Goal: Task Accomplishment & Management: Use online tool/utility

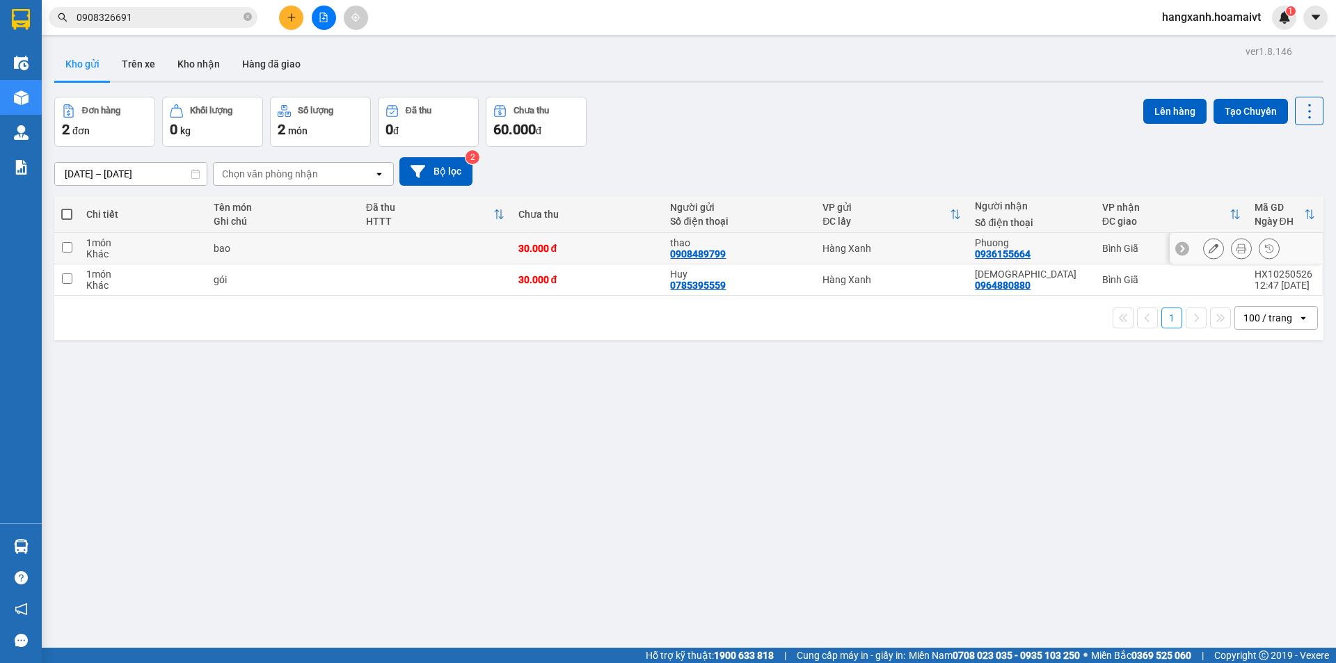
drag, startPoint x: 0, startPoint y: 0, endPoint x: 1099, endPoint y: 278, distance: 1133.4
click at [1113, 250] on div "Bình Giã" at bounding box center [1171, 248] width 138 height 11
checkbox input "true"
drag, startPoint x: 1099, startPoint y: 278, endPoint x: 1121, endPoint y: 157, distance: 123.1
click at [1102, 279] on div "Bình Giã" at bounding box center [1171, 279] width 138 height 11
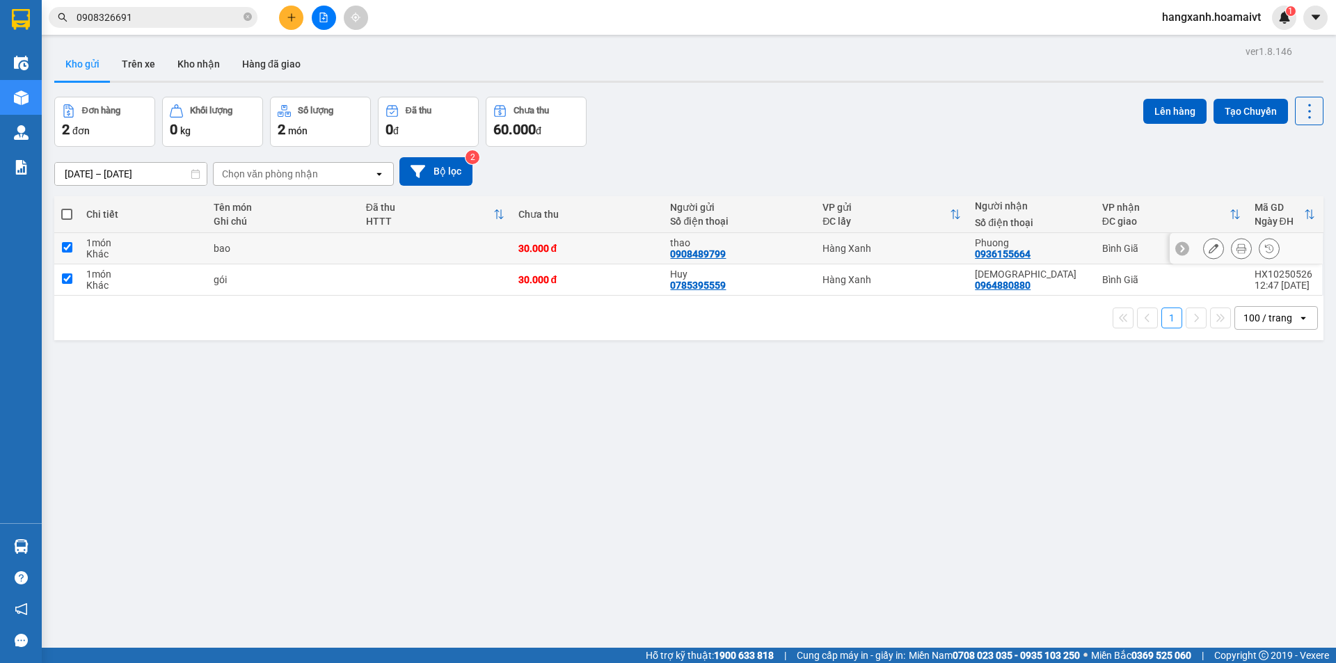
checkbox input "true"
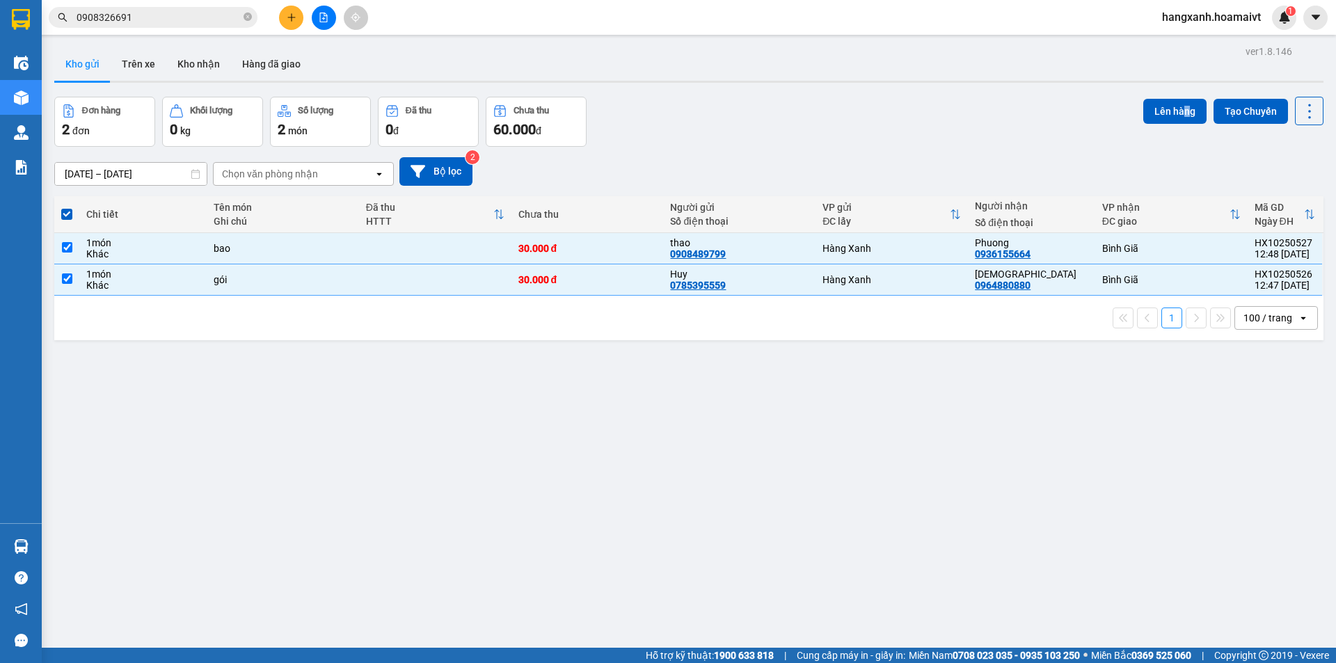
drag, startPoint x: 1177, startPoint y: 93, endPoint x: 1163, endPoint y: 90, distance: 14.1
click at [1177, 91] on div "ver 1.8.146 Kho gửi Trên xe Kho nhận Hàng đã giao Đơn hàng 2 đơn Khối lượng 0 k…" at bounding box center [689, 373] width 1280 height 663
click at [1165, 102] on button "Lên hàng" at bounding box center [1174, 111] width 63 height 25
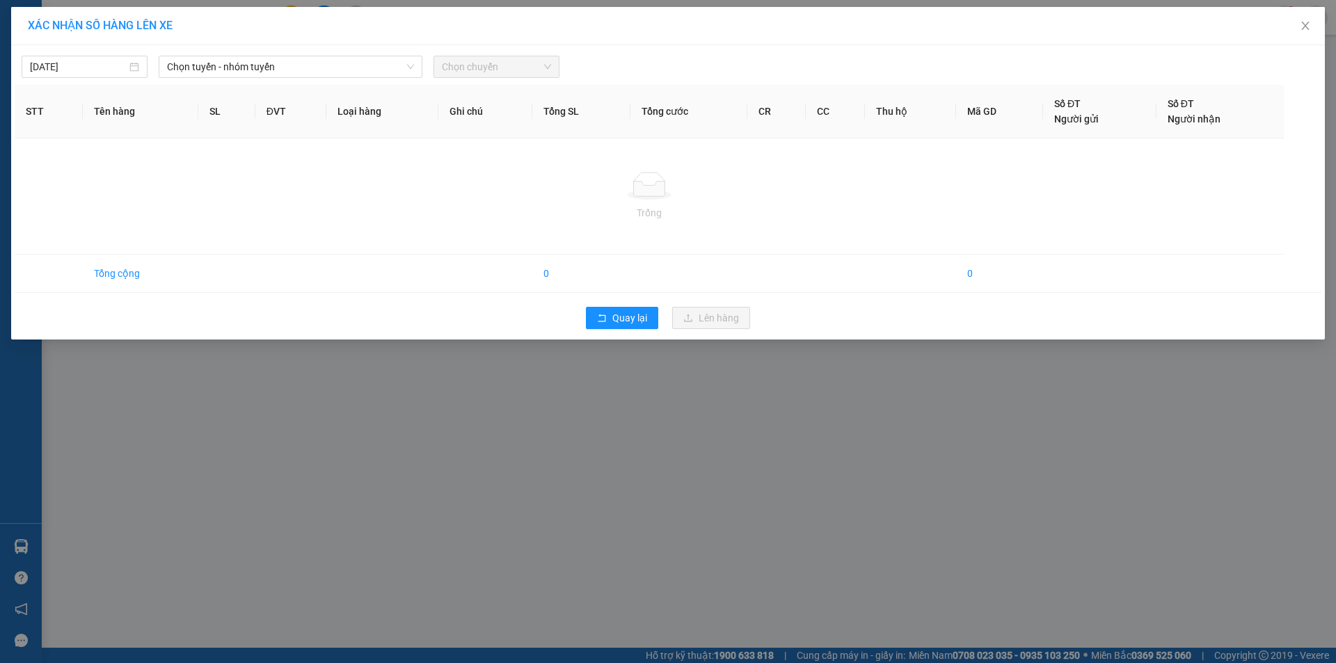
click at [262, 86] on th "ĐVT" at bounding box center [290, 112] width 71 height 54
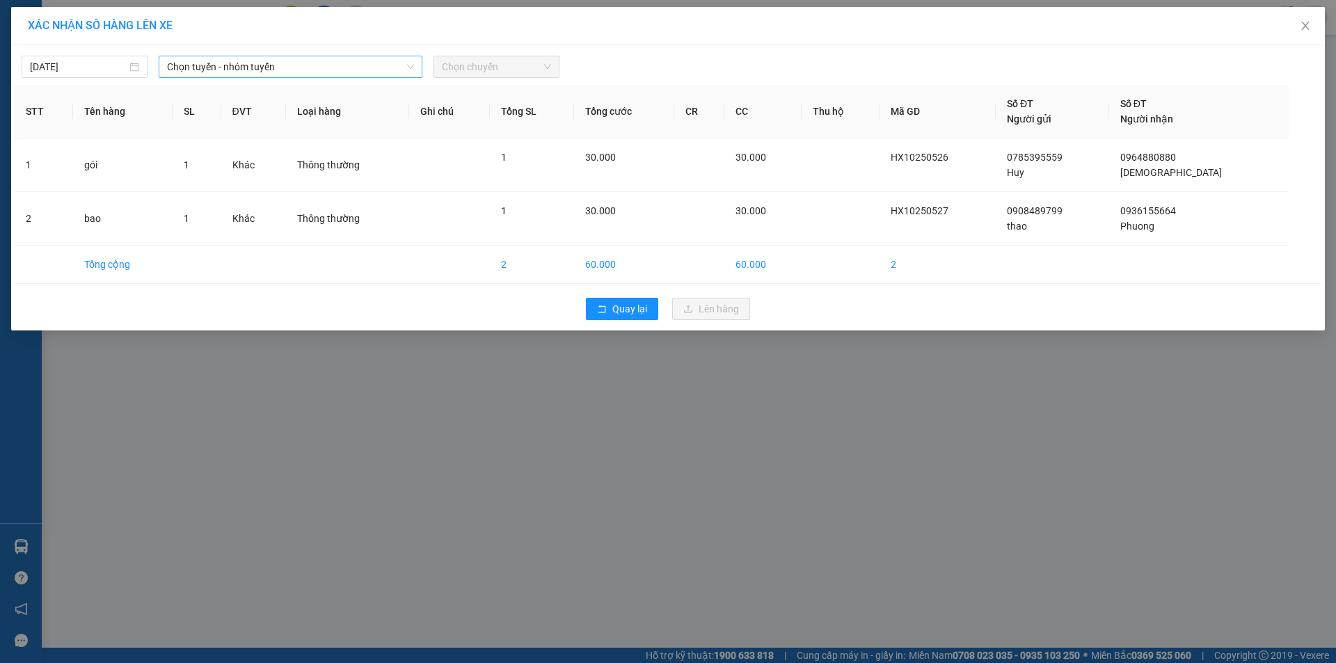
click at [288, 66] on span "Chọn tuyến - nhóm tuyến" at bounding box center [290, 66] width 247 height 21
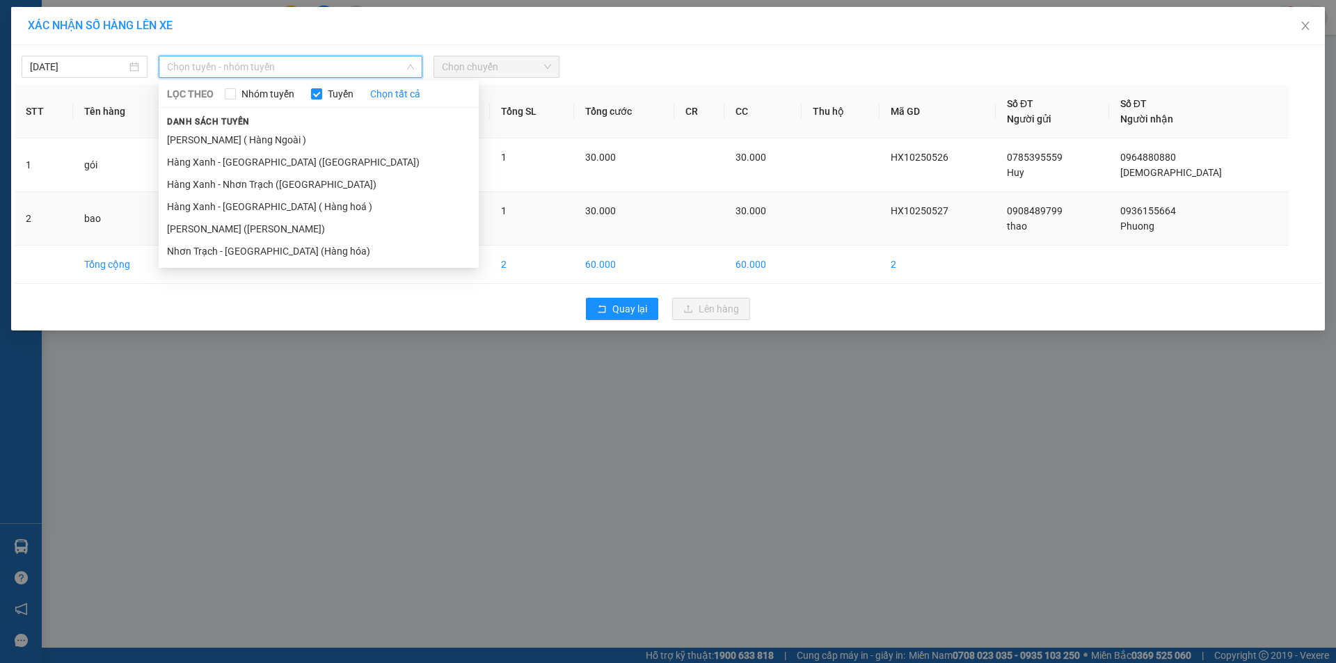
drag, startPoint x: 242, startPoint y: 223, endPoint x: 271, endPoint y: 216, distance: 29.9
click at [244, 225] on li "[PERSON_NAME] ([PERSON_NAME])" at bounding box center [319, 229] width 320 height 22
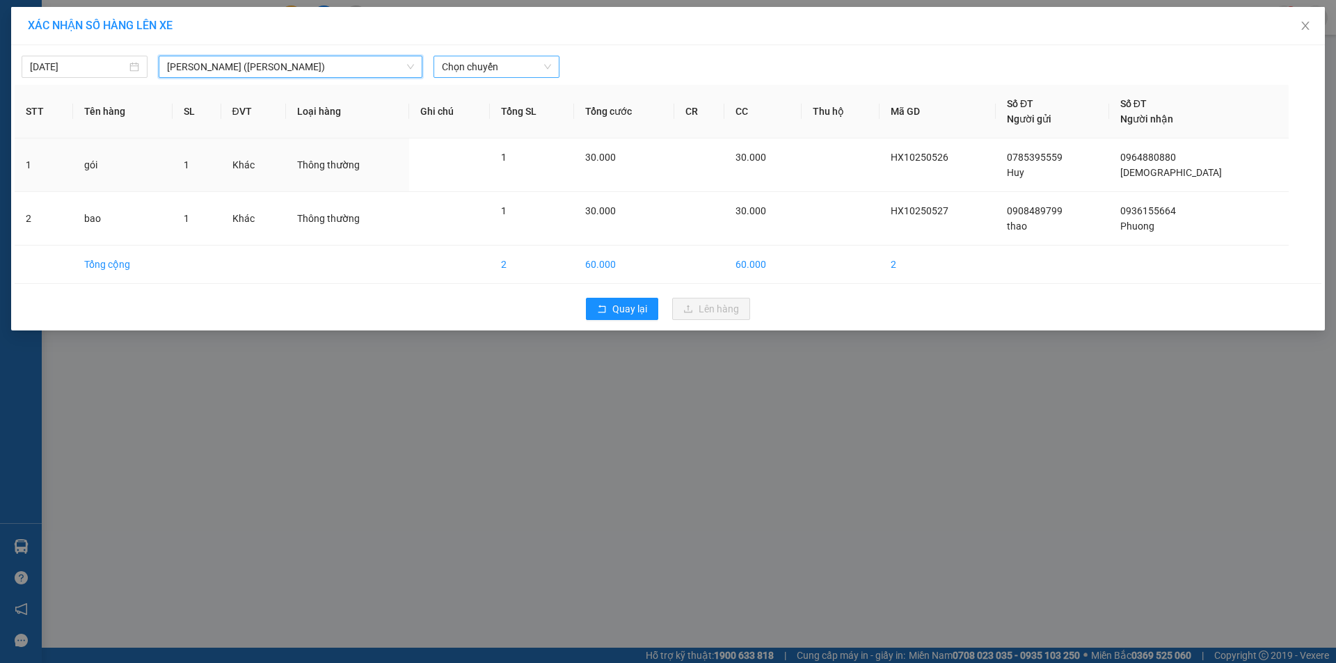
click at [516, 67] on span "Chọn chuyến" at bounding box center [496, 66] width 109 height 21
type input "1320"
click at [519, 107] on div "Thêm chuyến " 13:20 "" at bounding box center [507, 118] width 148 height 24
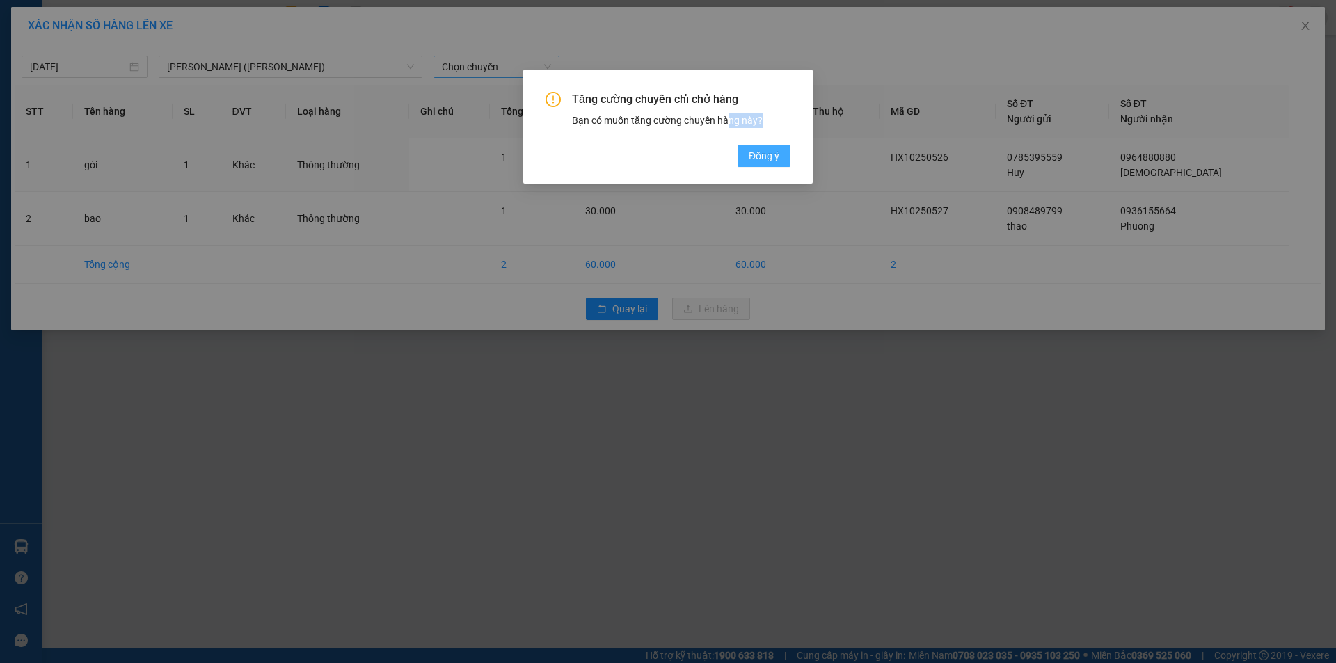
drag, startPoint x: 730, startPoint y: 157, endPoint x: 777, endPoint y: 162, distance: 47.6
click at [749, 158] on div "Tăng cường chuyến chỉ chở hàng Bạn có muốn tăng cường chuyến hàng này? [GEOGRAP…" at bounding box center [667, 129] width 245 height 75
click at [779, 162] on span "Đồng ý" at bounding box center [764, 155] width 31 height 15
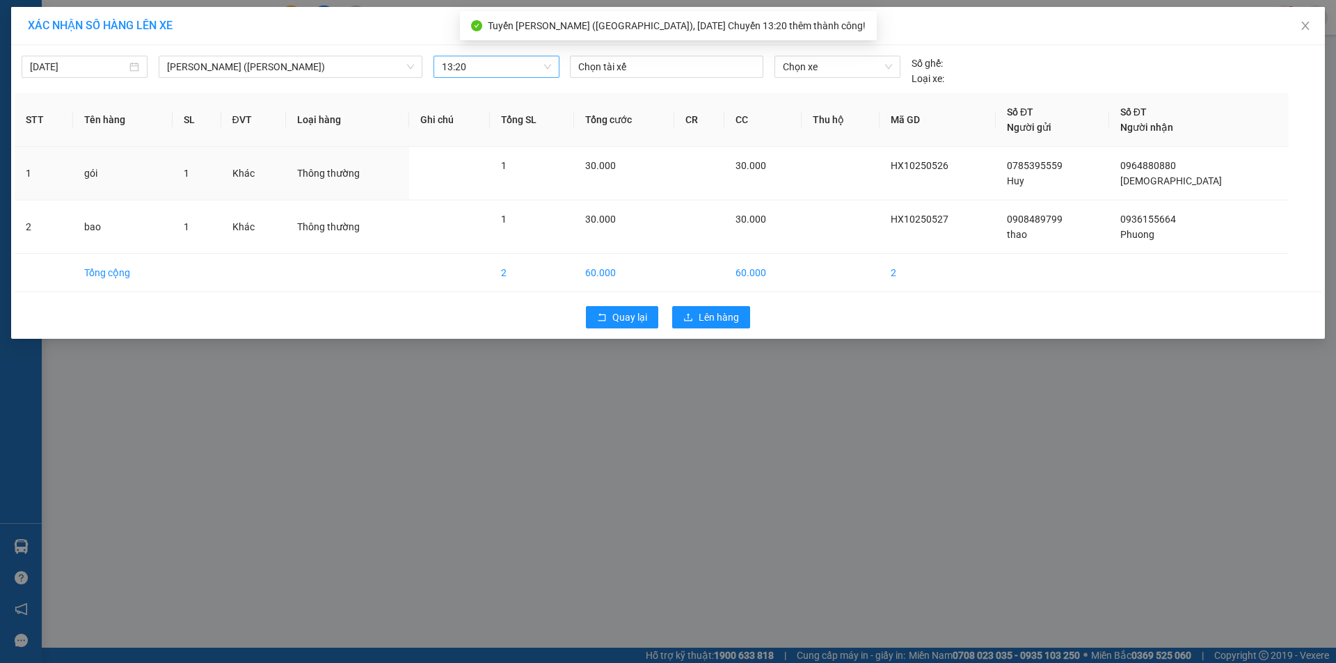
click at [674, 93] on div "[DATE] [GEOGRAPHIC_DATA] - [GEOGRAPHIC_DATA] ([GEOGRAPHIC_DATA]) LỌC THEO Nhóm …" at bounding box center [668, 192] width 1314 height 294
click at [680, 71] on div at bounding box center [666, 66] width 186 height 17
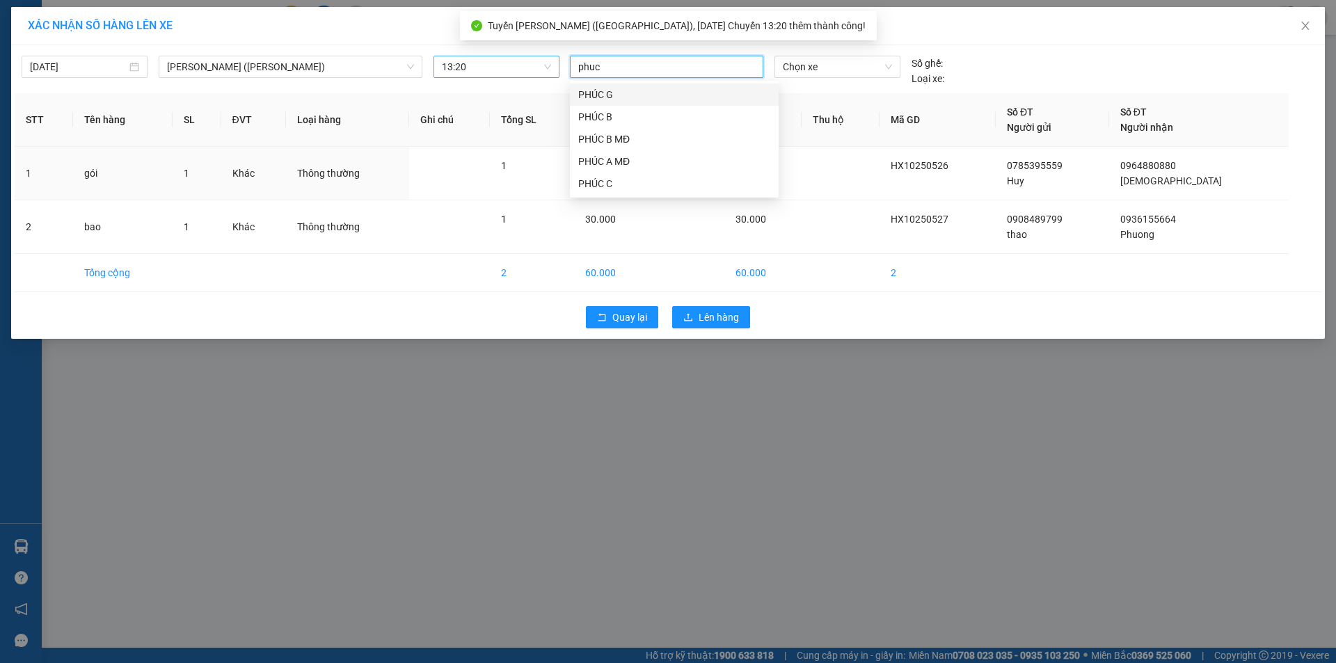
type input "phuc a"
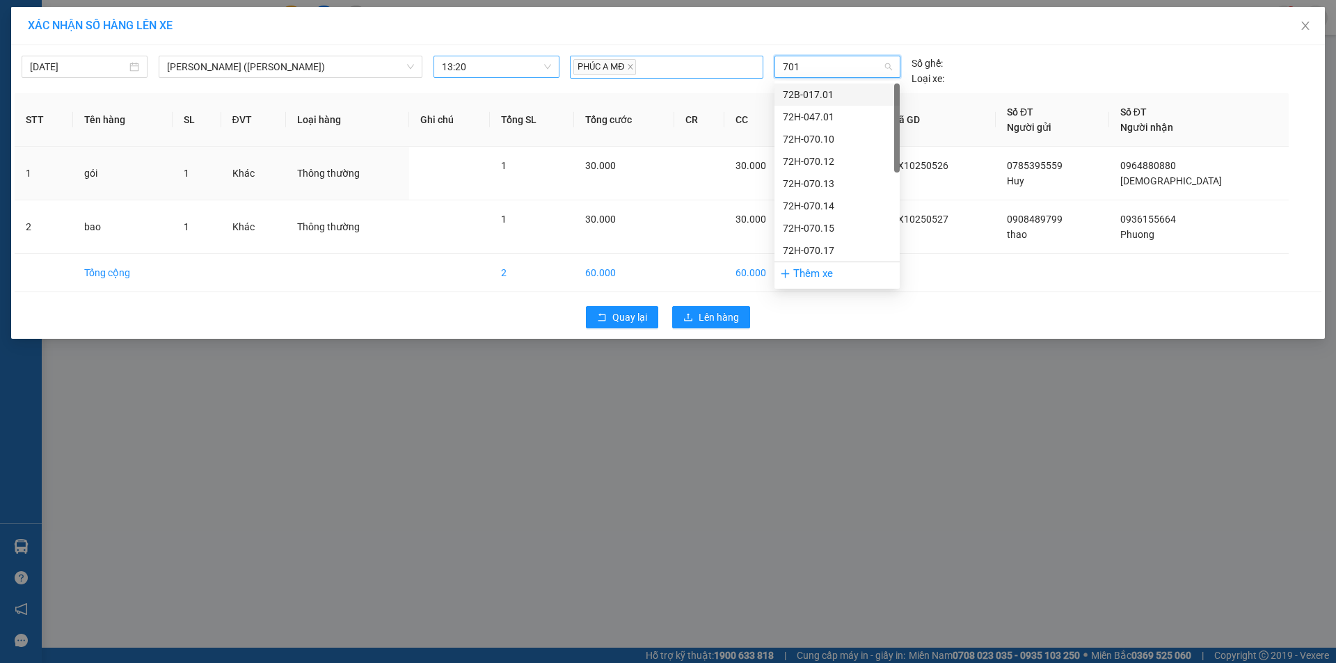
type input "7017"
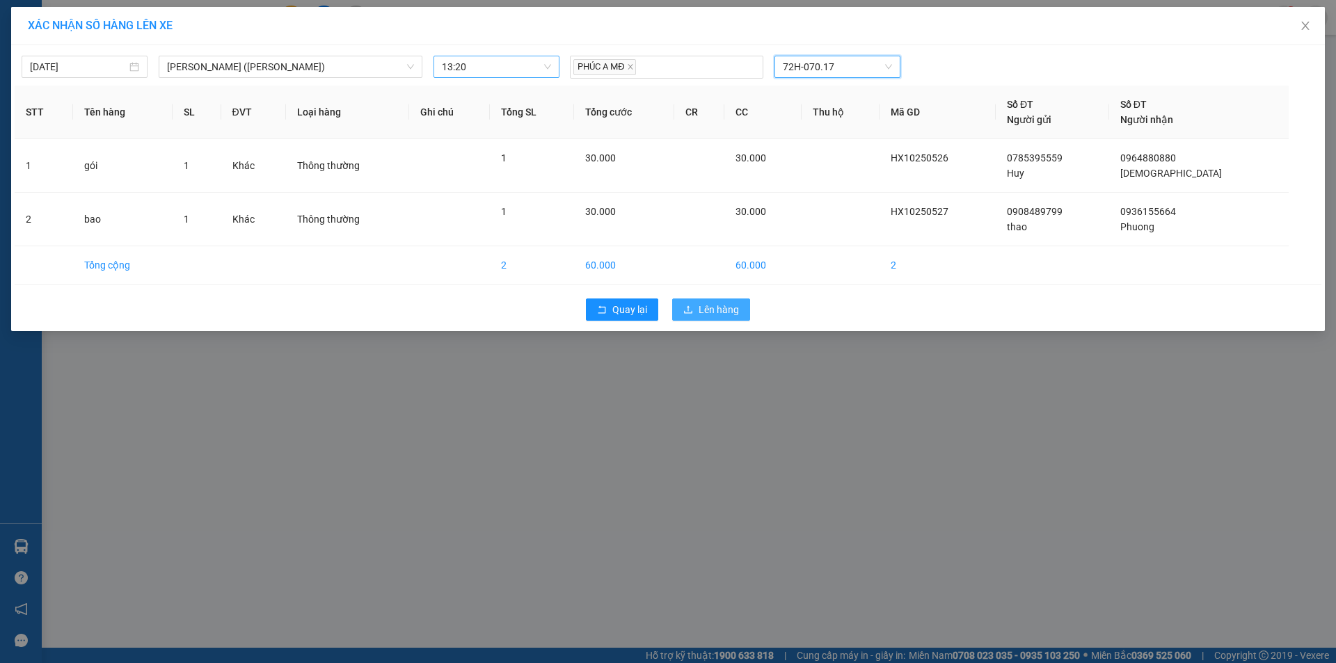
click at [733, 309] on span "Lên hàng" at bounding box center [719, 309] width 40 height 15
